Goal: Transaction & Acquisition: Purchase product/service

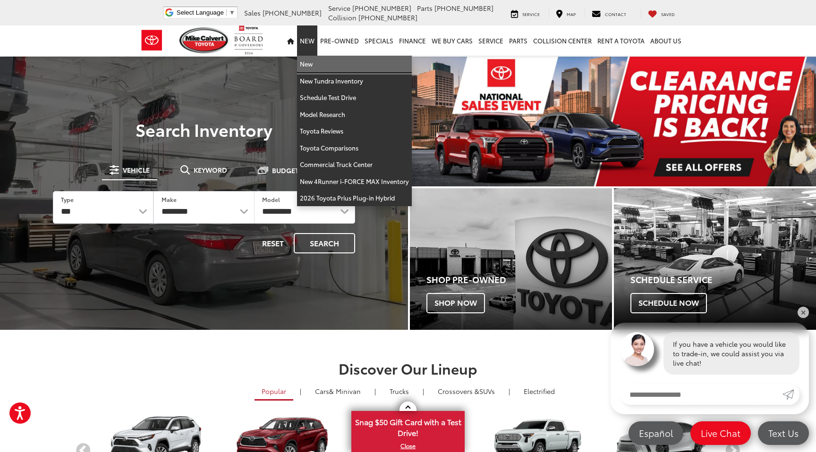
click at [314, 60] on link "New" at bounding box center [354, 64] width 115 height 17
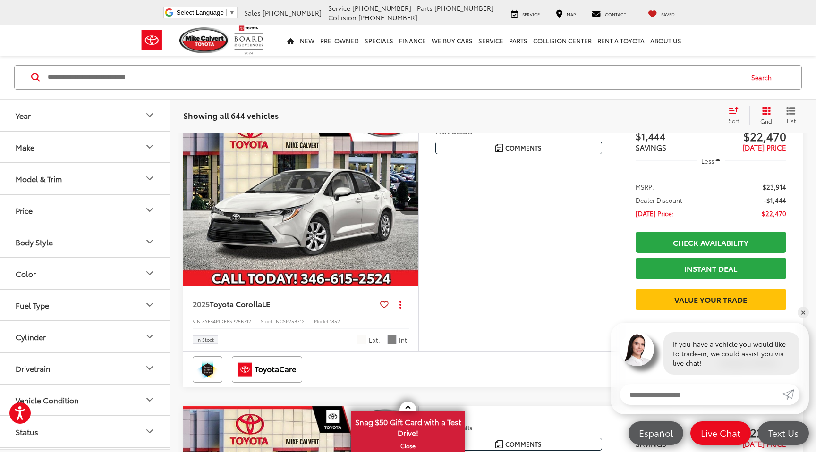
click at [152, 173] on icon "Model & Trim" at bounding box center [149, 178] width 11 height 11
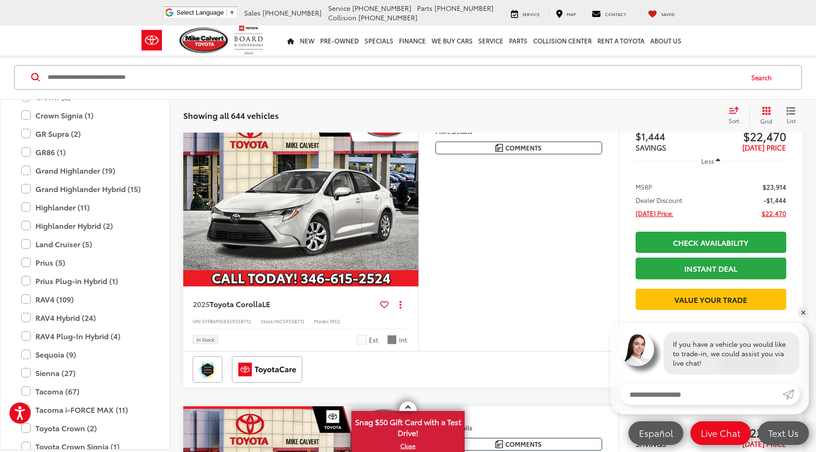
scroll to position [320, 0]
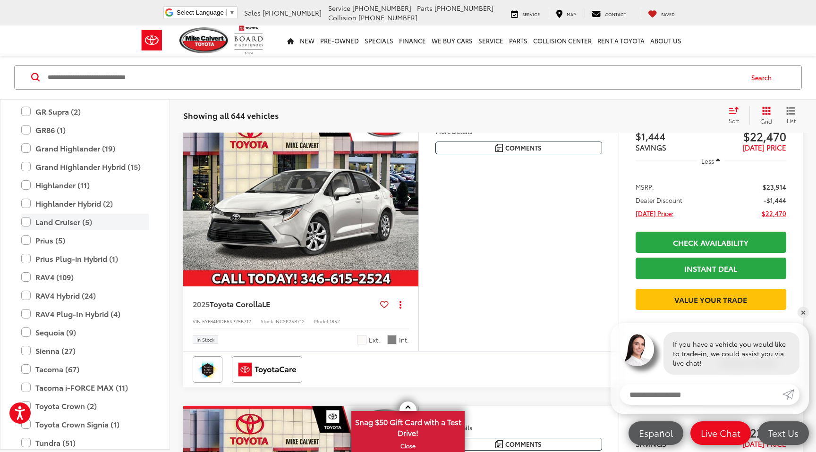
click at [27, 226] on label "Land Cruiser (5)" at bounding box center [84, 222] width 127 height 17
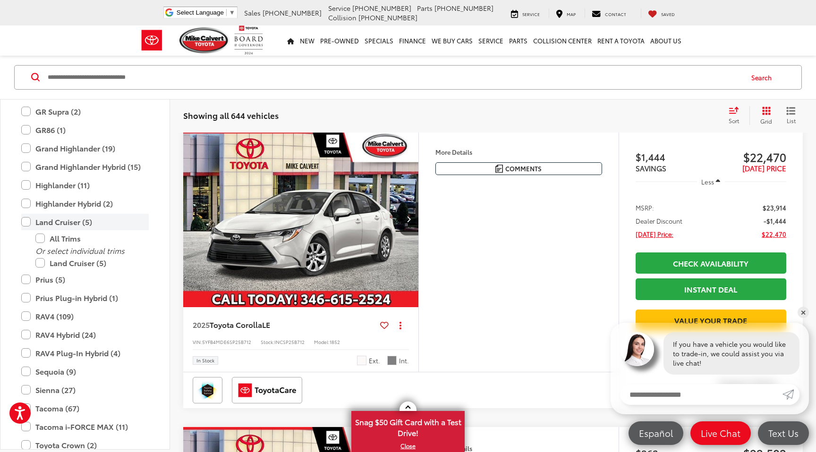
scroll to position [143, 0]
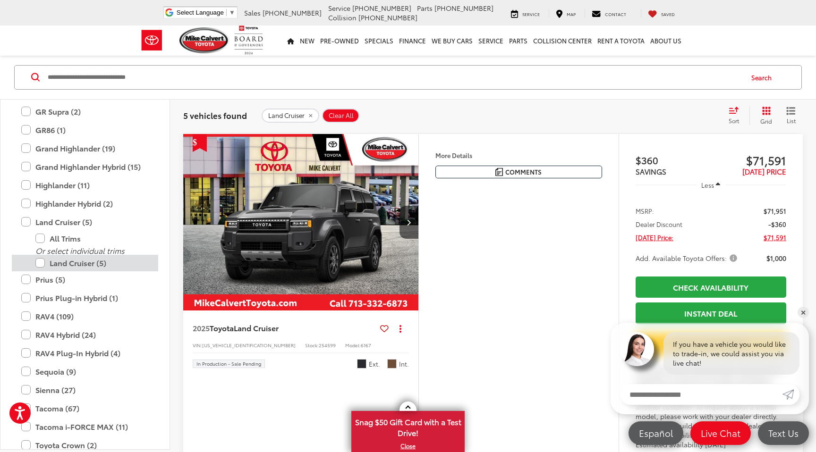
click at [43, 263] on label "Land Cruiser (5)" at bounding box center [91, 263] width 113 height 17
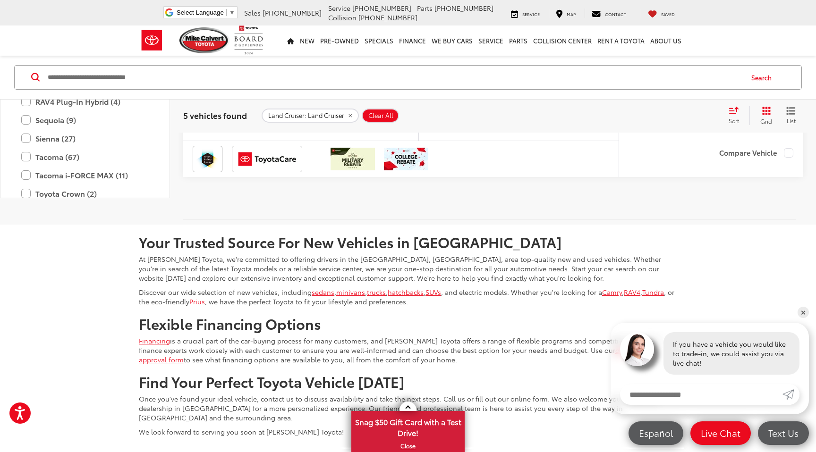
scroll to position [1967, 0]
